Goal: Task Accomplishment & Management: Use online tool/utility

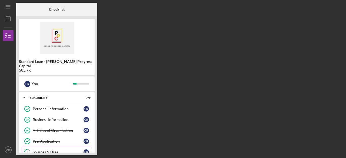
click at [45, 150] on div "Sources & Uses" at bounding box center [58, 152] width 51 height 4
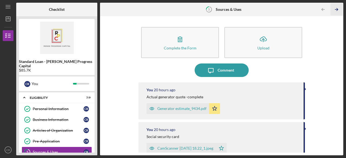
click at [338, 9] on icon "Icon/Table Pagination Arrow" at bounding box center [336, 10] width 12 height 12
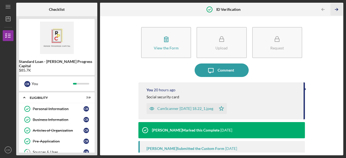
click at [338, 9] on icon "Icon/Table Pagination Arrow" at bounding box center [336, 10] width 12 height 12
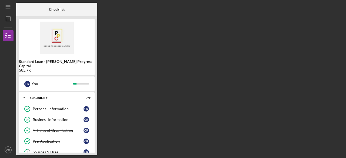
scroll to position [48, 0]
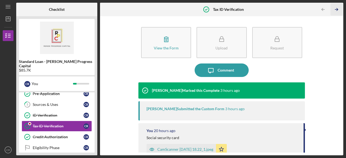
click at [338, 9] on icon "Icon/Table Pagination Arrow" at bounding box center [336, 10] width 12 height 12
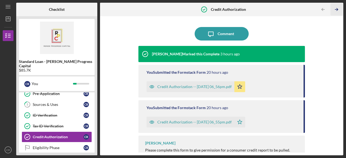
click at [338, 9] on icon "Icon/Table Pagination Arrow" at bounding box center [336, 10] width 12 height 12
